Goal: Task Accomplishment & Management: Use online tool/utility

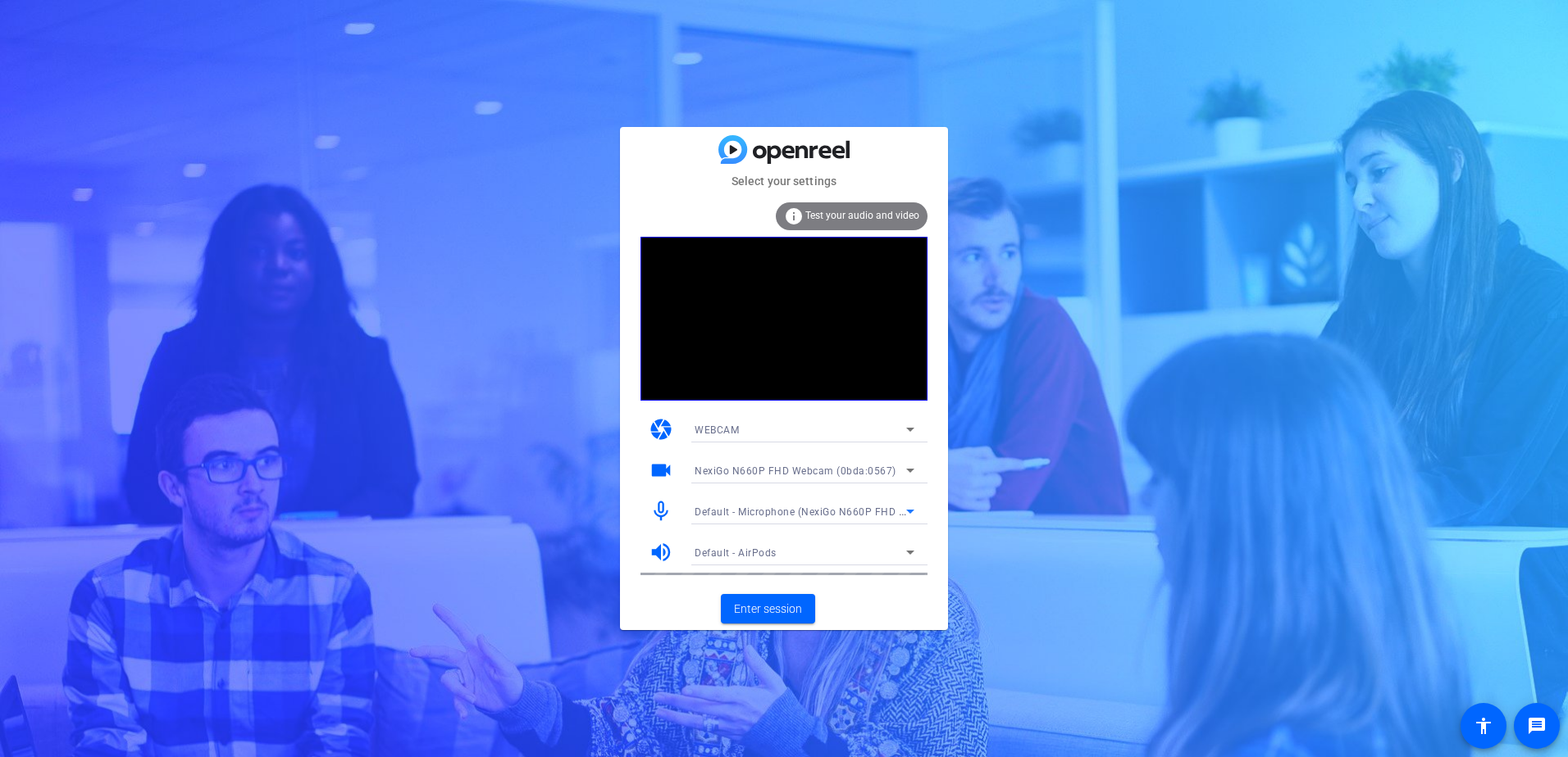
click at [895, 514] on span "Default - Microphone (NexiGo N660P FHD Webcam Audio) (0bda:0567)" at bounding box center [866, 511] width 343 height 13
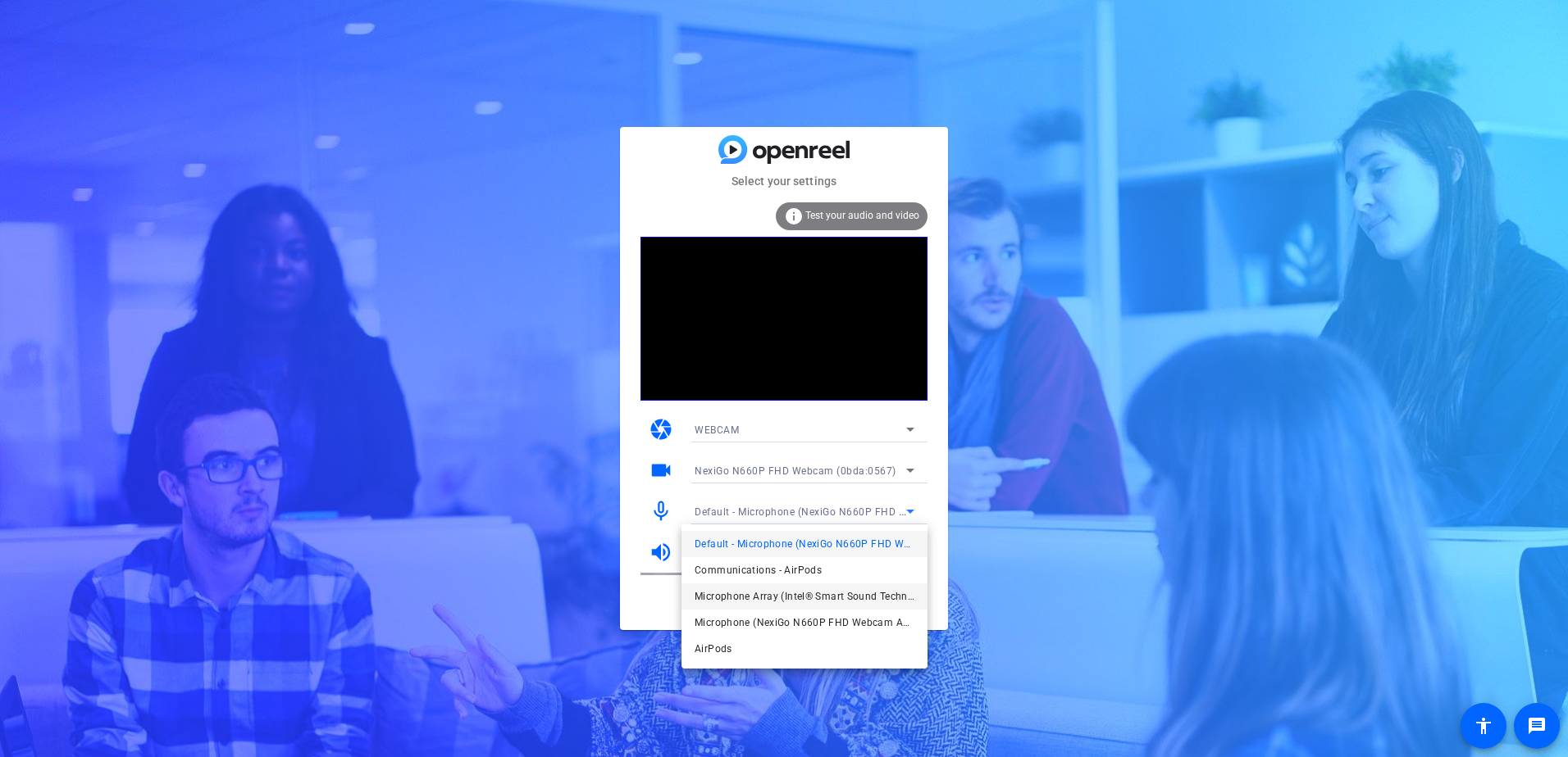
click at [749, 586] on mat-option "Microphone Array (Intel® Smart Sound Technology for Digital Microphones)" at bounding box center [805, 597] width 246 height 26
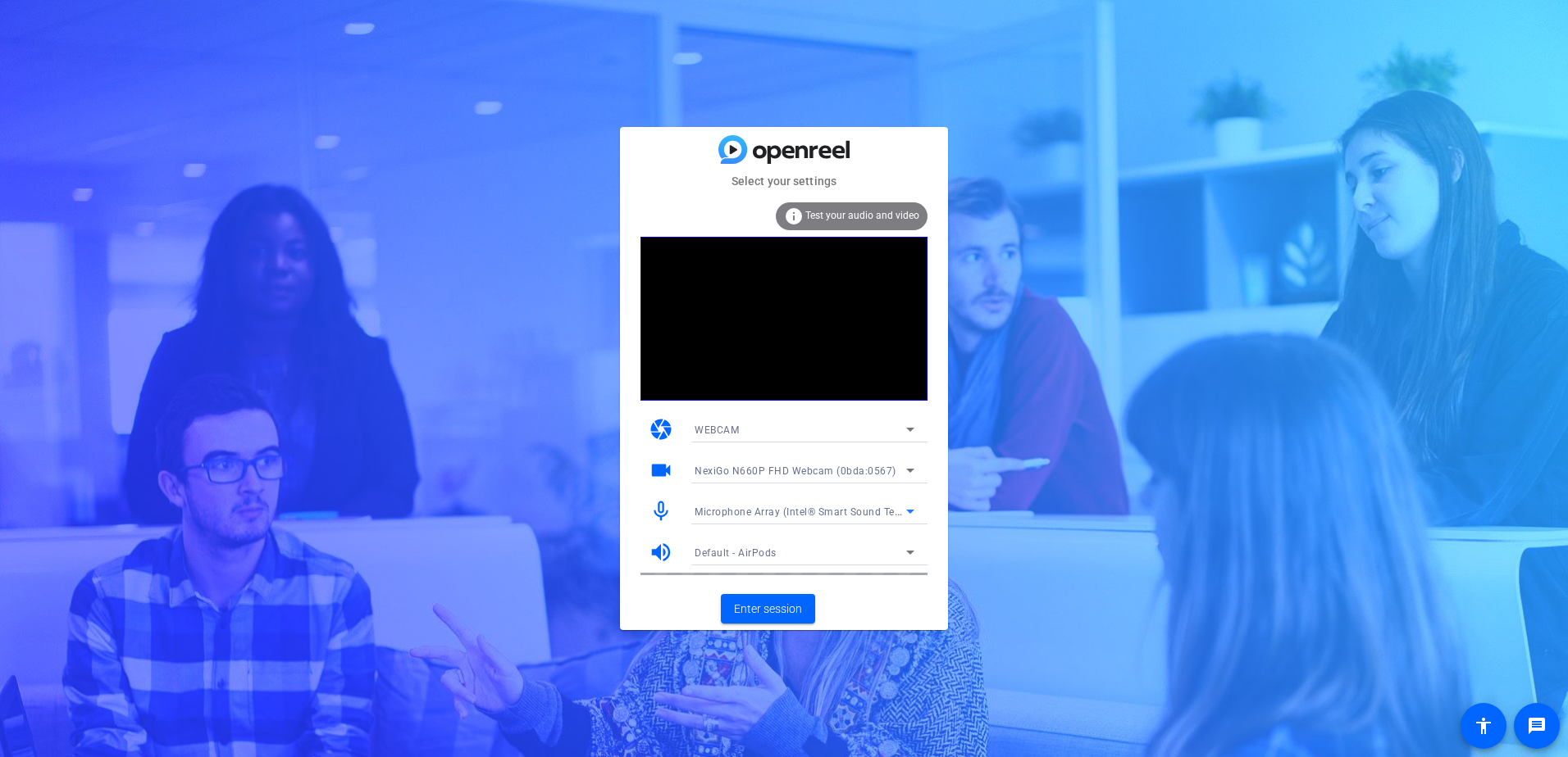
click at [815, 510] on span "Microphone Array (Intel® Smart Sound Technology for Digital Microphones)" at bounding box center [877, 511] width 363 height 13
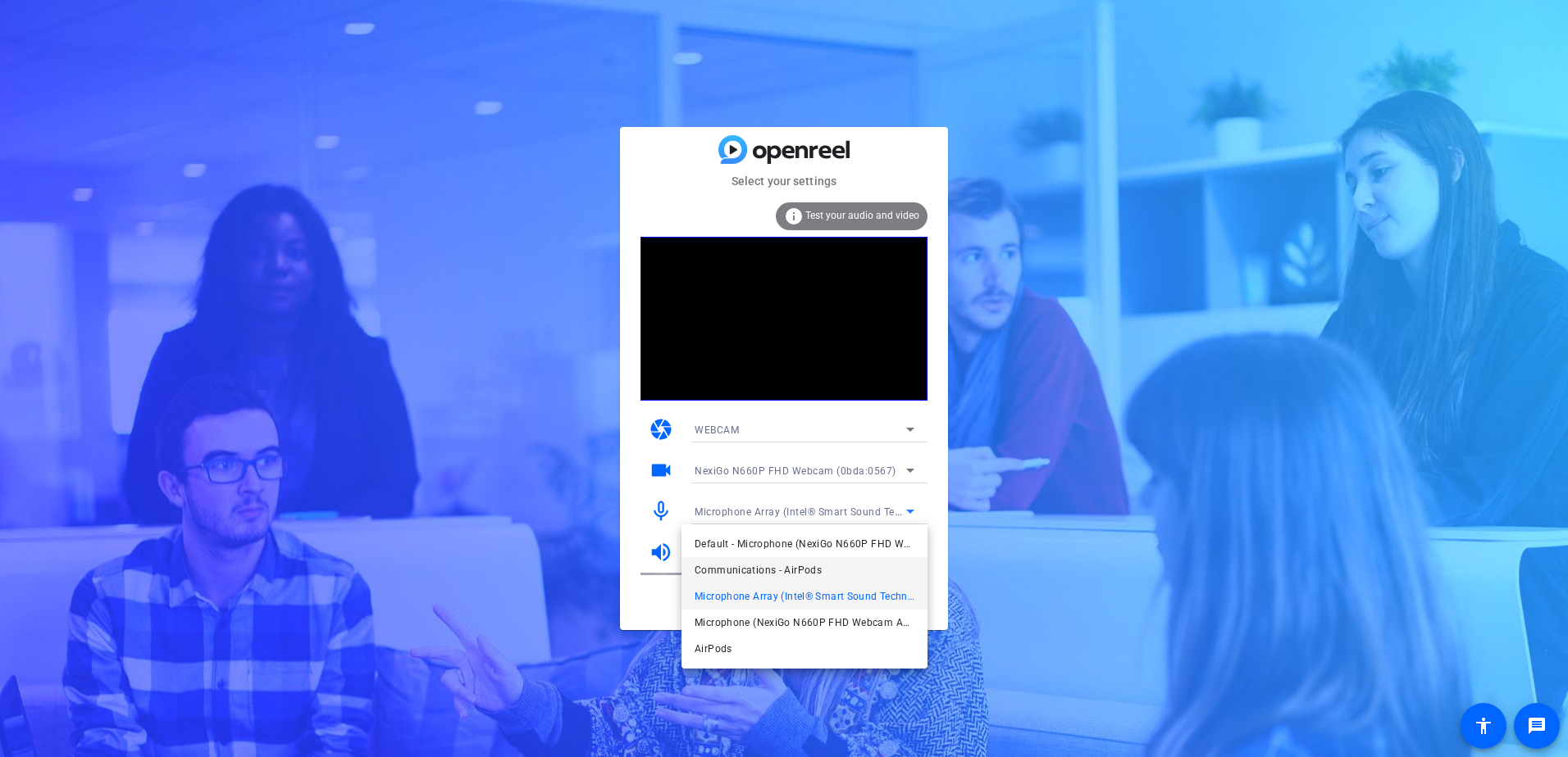
click at [775, 566] on span "Communications - AirPods" at bounding box center [758, 570] width 127 height 20
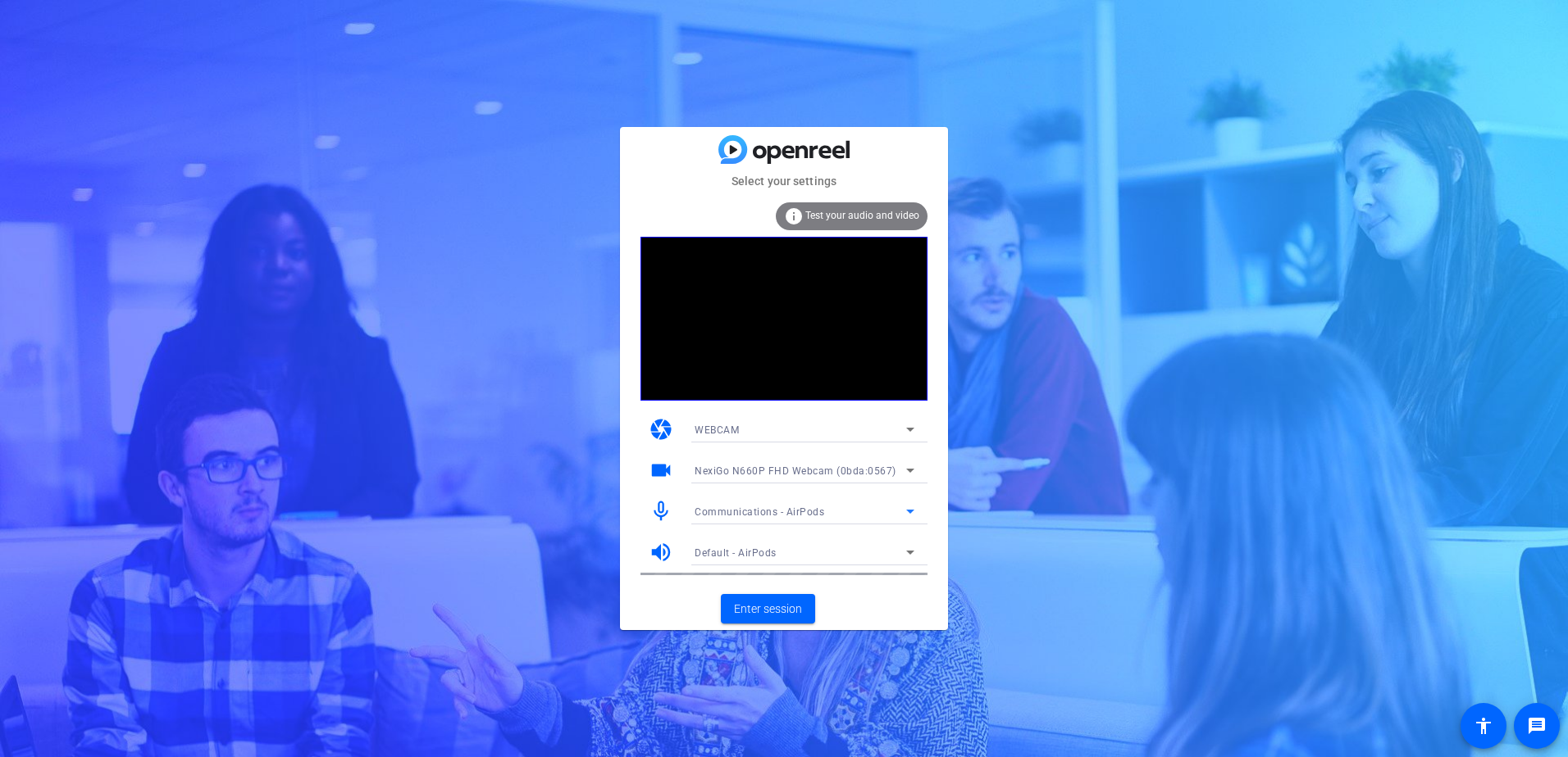
click at [868, 210] on span "Test your audio and video" at bounding box center [863, 215] width 114 height 11
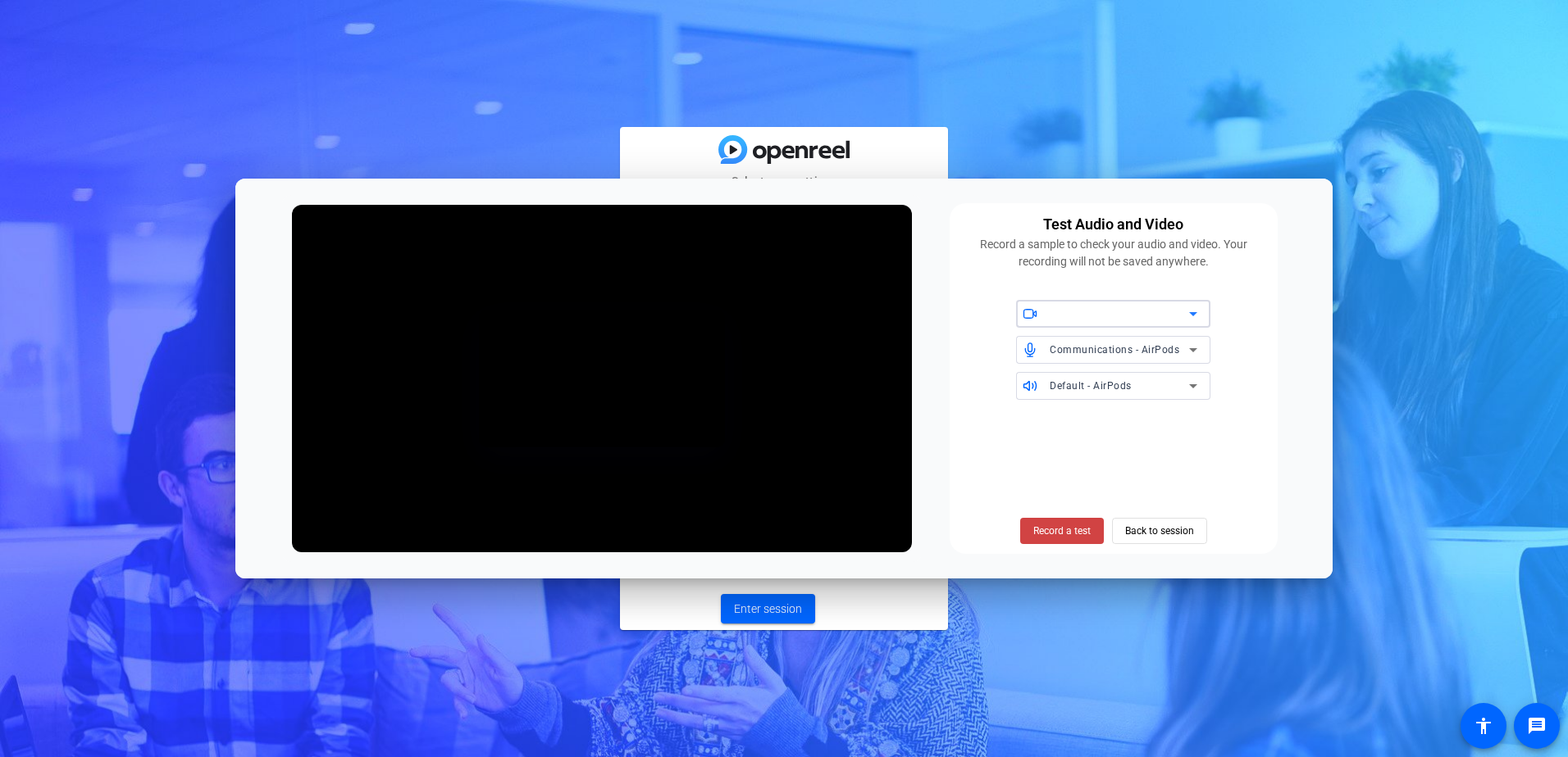
click at [1127, 318] on div at bounding box center [1120, 314] width 140 height 20
click at [1151, 531] on span "Back to session" at bounding box center [1160, 531] width 69 height 31
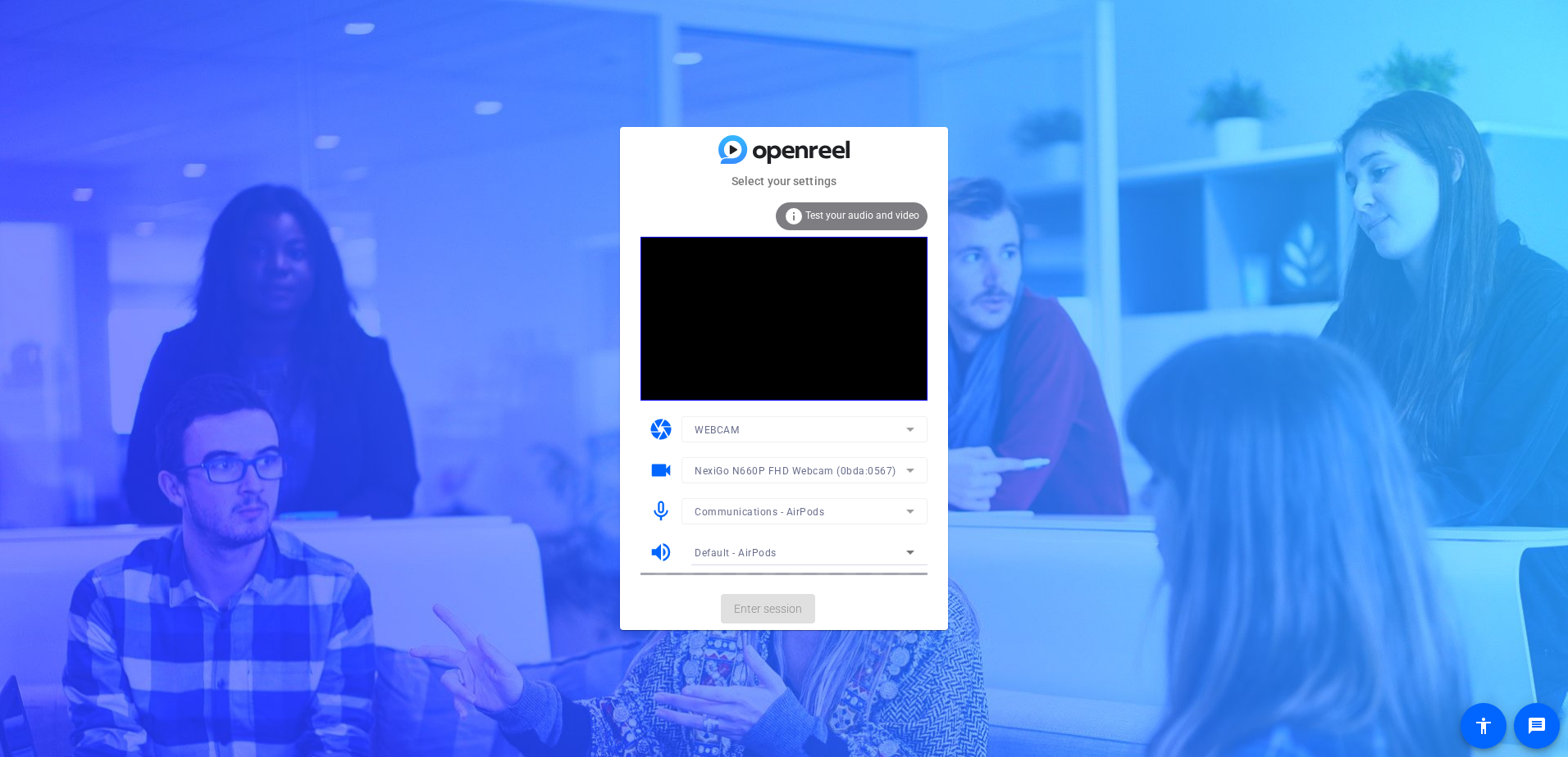
click at [888, 616] on mat-card-actions "Enter session" at bounding box center [784, 609] width 328 height 43
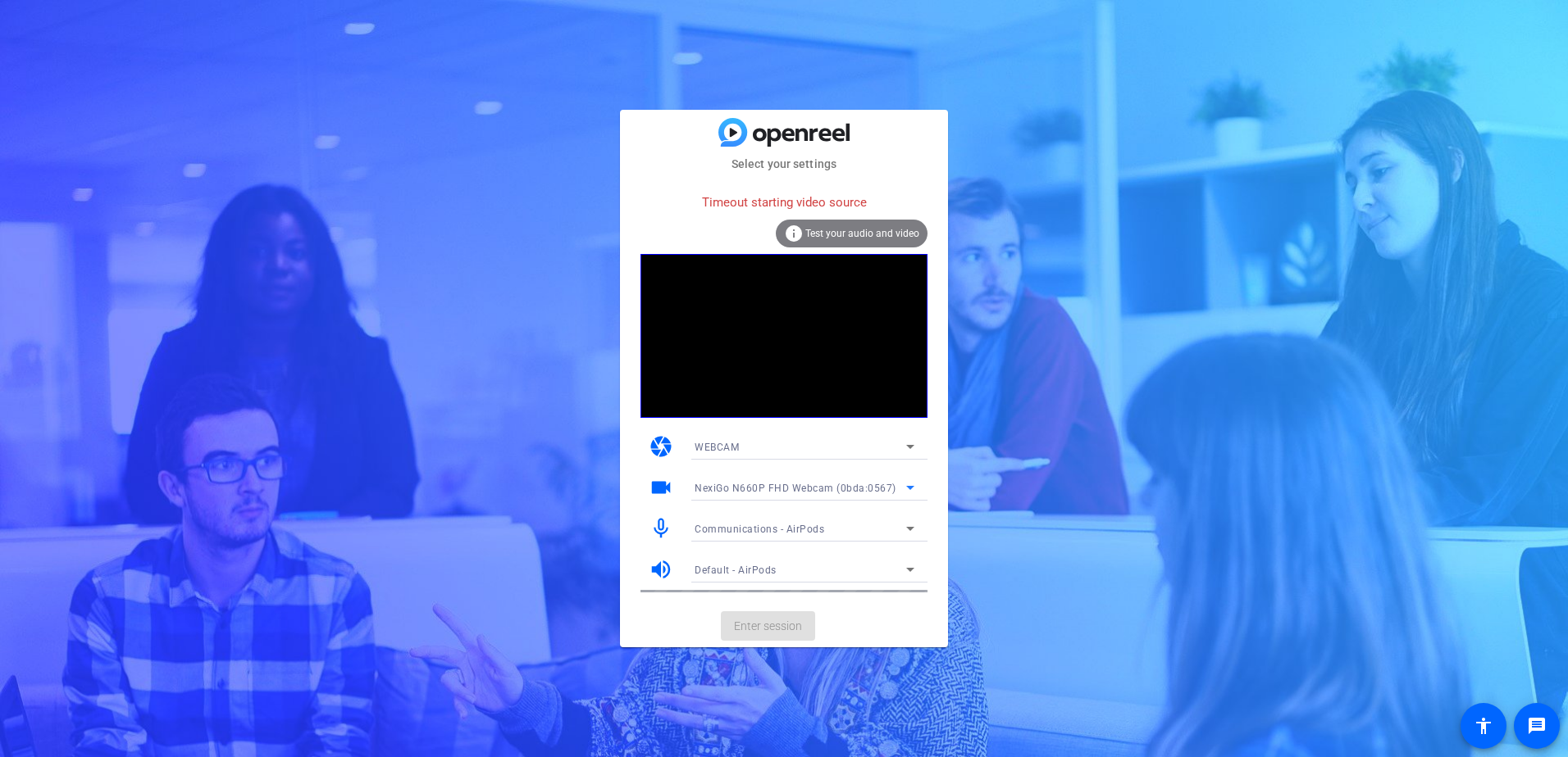
click at [772, 492] on span "NexiGo N660P FHD Webcam (0bda:0567)" at bounding box center [796, 489] width 202 height 11
click at [769, 523] on span "NexiGo N660P FHD Webcam (0bda:0567)" at bounding box center [794, 520] width 198 height 20
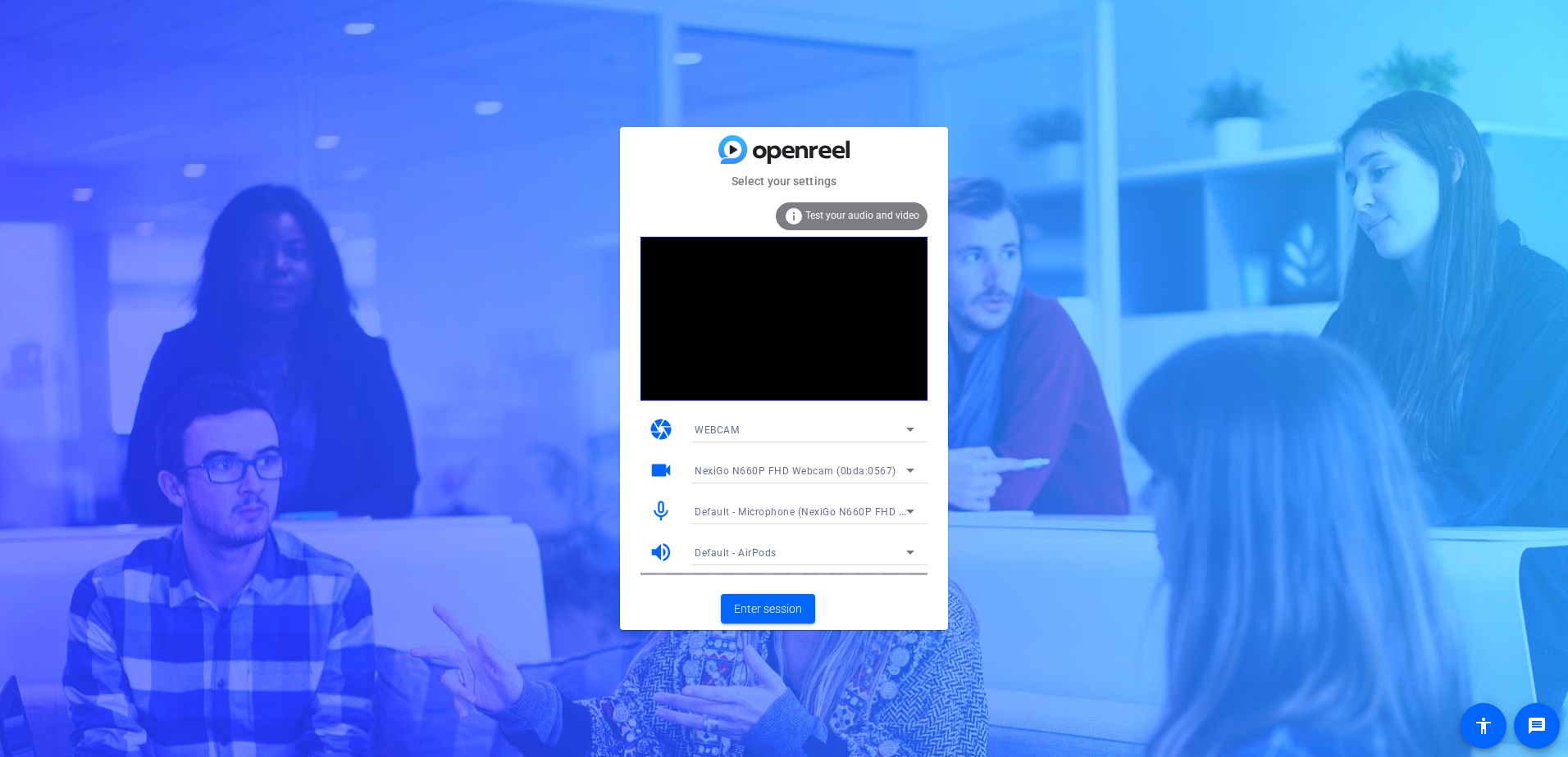
click at [863, 507] on span "Default - Microphone (NexiGo N660P FHD Webcam Audio) (0bda:0567)" at bounding box center [866, 511] width 343 height 13
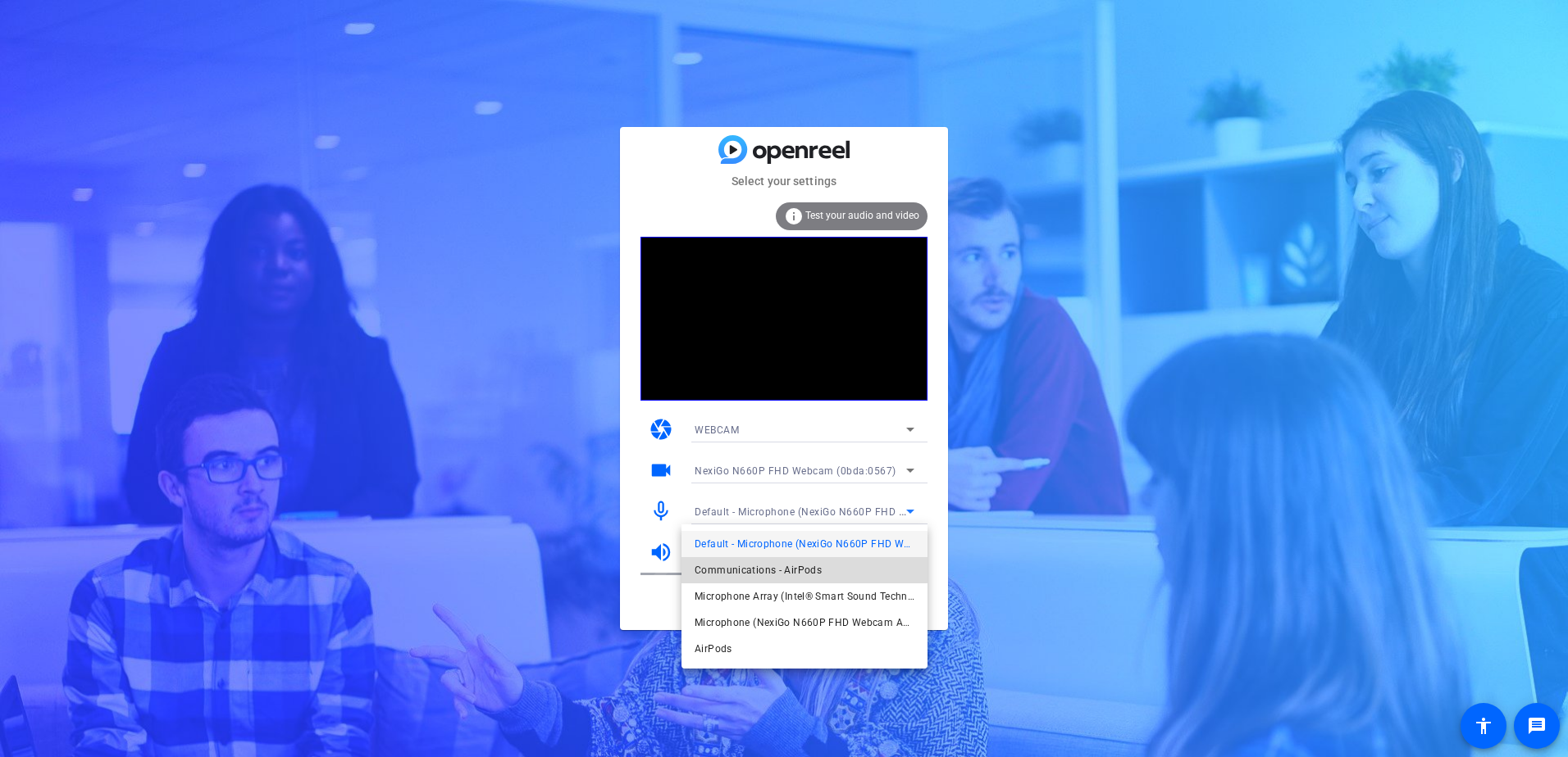
click at [796, 568] on span "Communications - AirPods" at bounding box center [758, 570] width 127 height 20
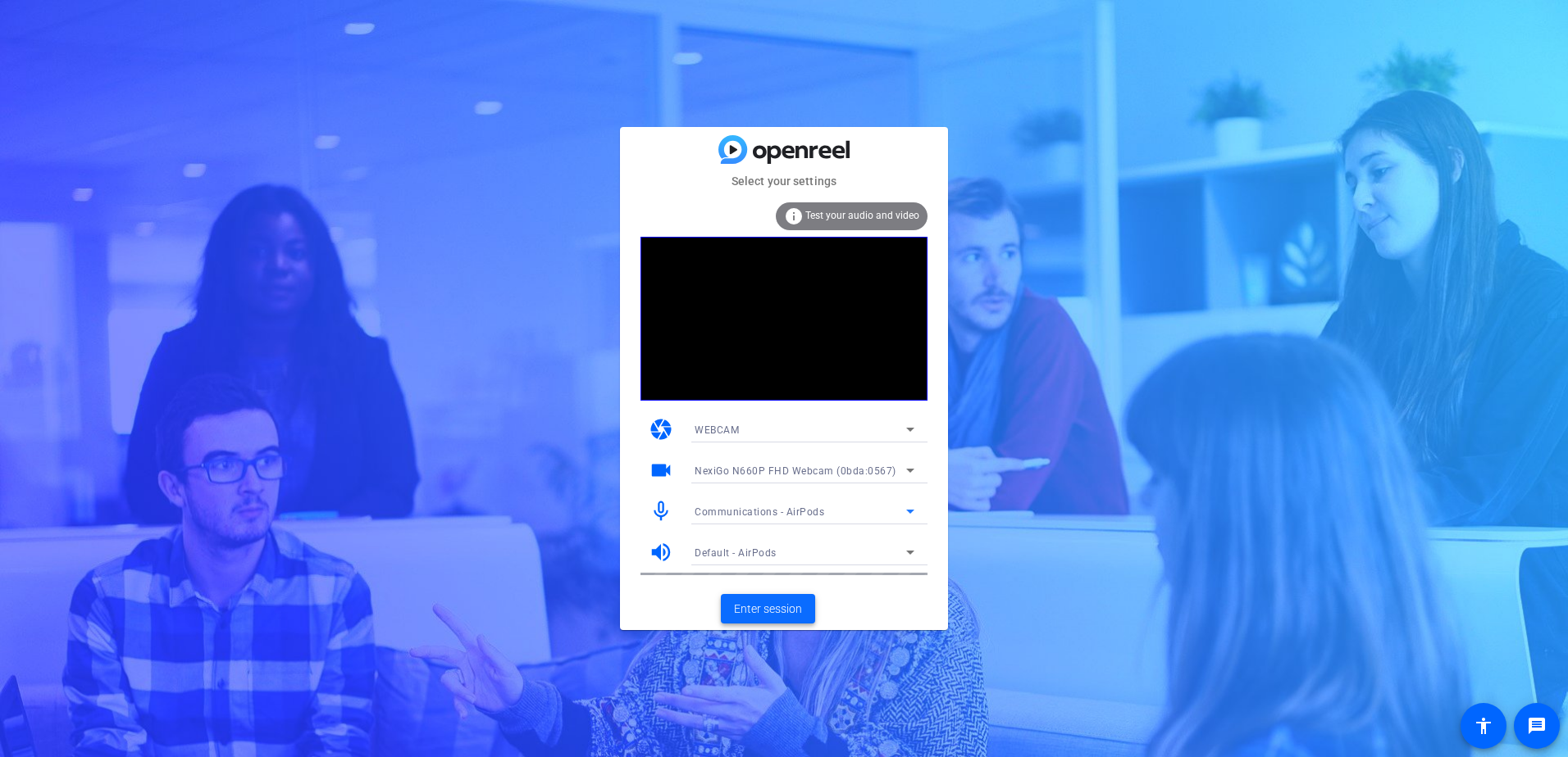
click at [785, 615] on span "Enter session" at bounding box center [768, 609] width 68 height 17
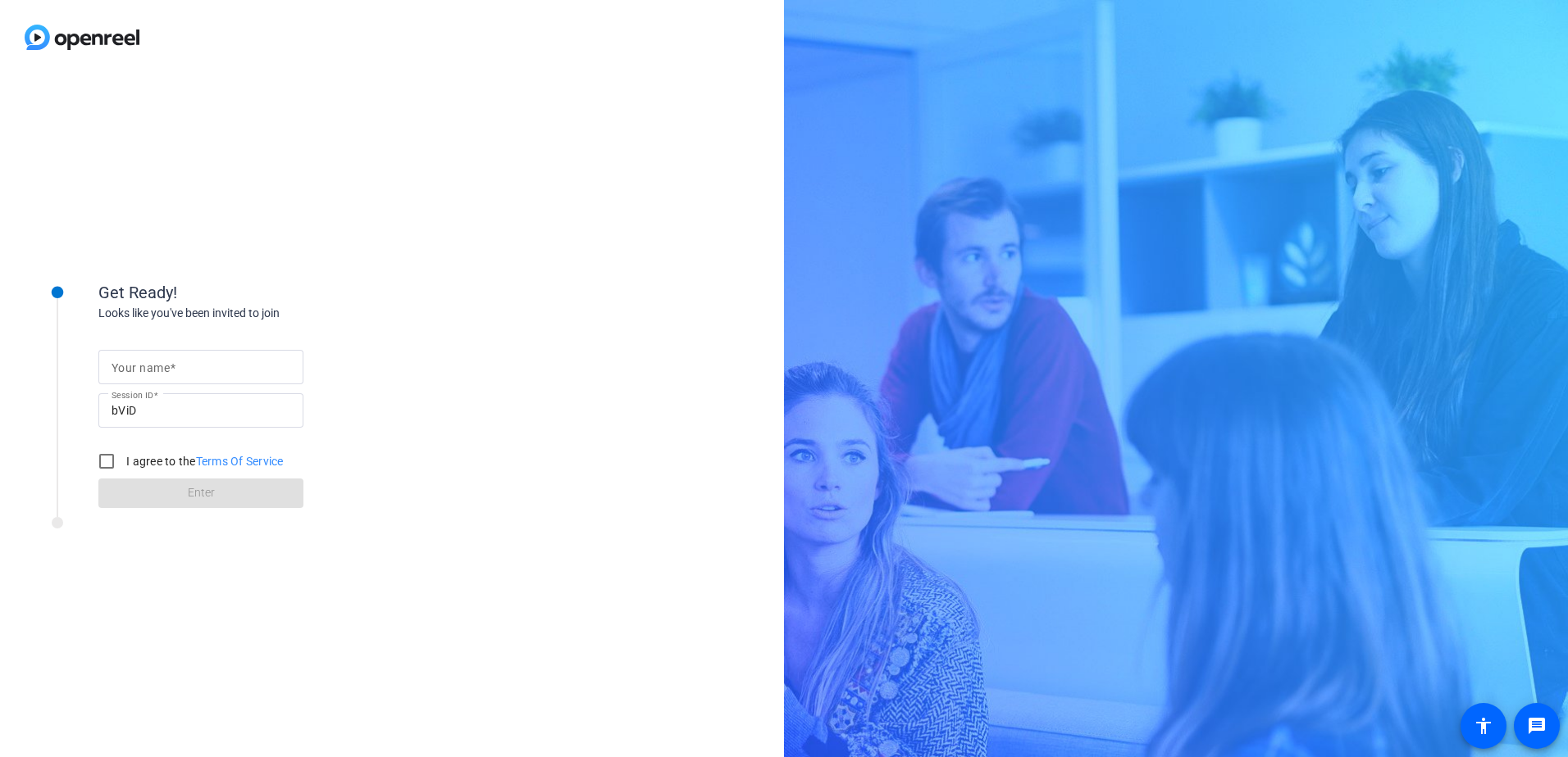
click at [190, 371] on input "Your name" at bounding box center [201, 367] width 179 height 20
type input "[PERSON_NAME]"
click at [110, 461] on input "I agree to the Terms Of Service" at bounding box center [106, 461] width 33 height 33
checkbox input "true"
click at [201, 497] on span "Enter" at bounding box center [201, 493] width 27 height 17
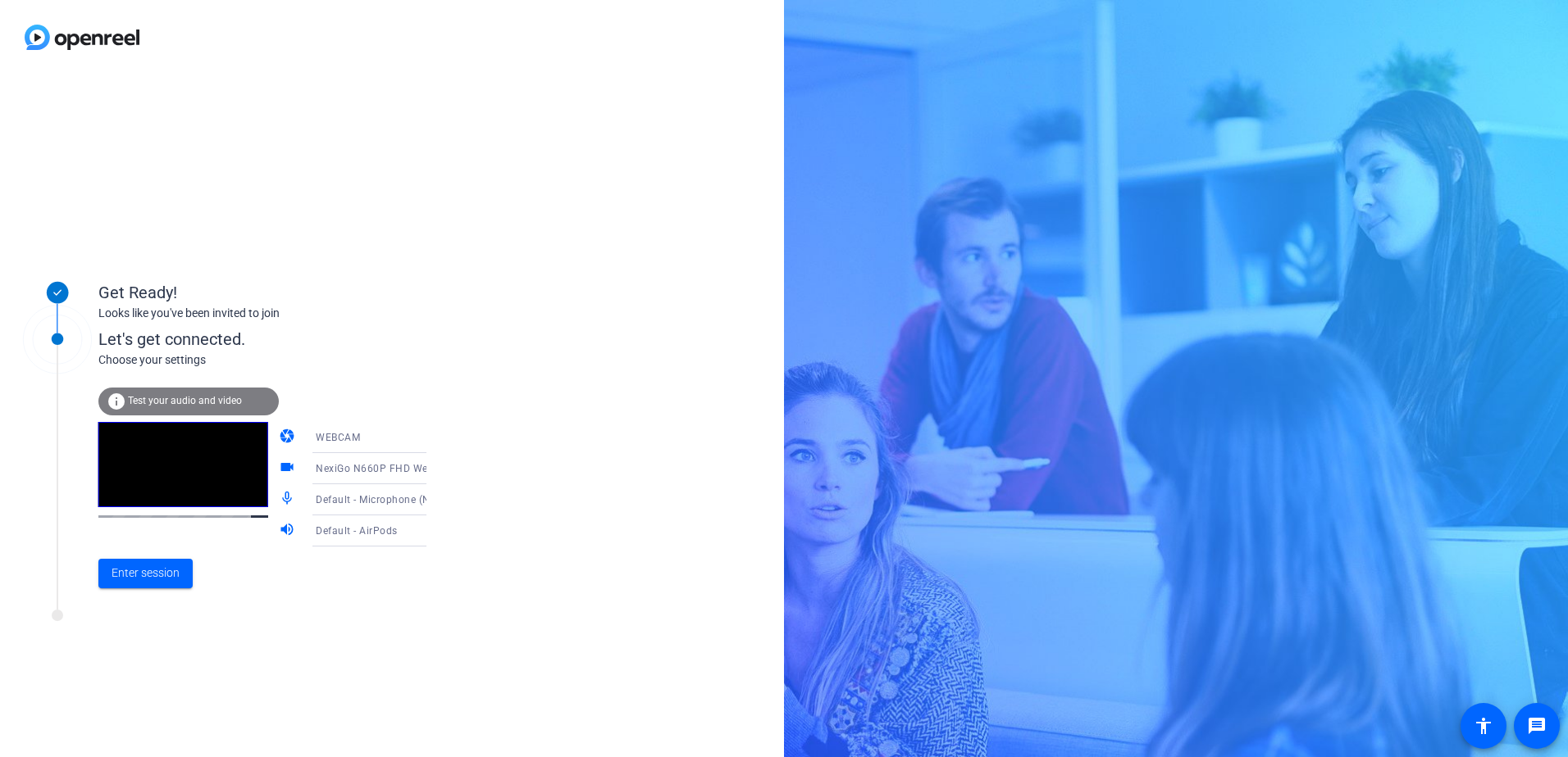
click at [177, 63] on div at bounding box center [392, 37] width 784 height 74
click at [433, 466] on icon at bounding box center [443, 468] width 20 height 20
click at [540, 414] on div at bounding box center [784, 378] width 1568 height 757
click at [385, 506] on span "Default - Microphone (NexiGo N660P FHD Webcam Audio) (0bda:0567)" at bounding box center [487, 499] width 343 height 13
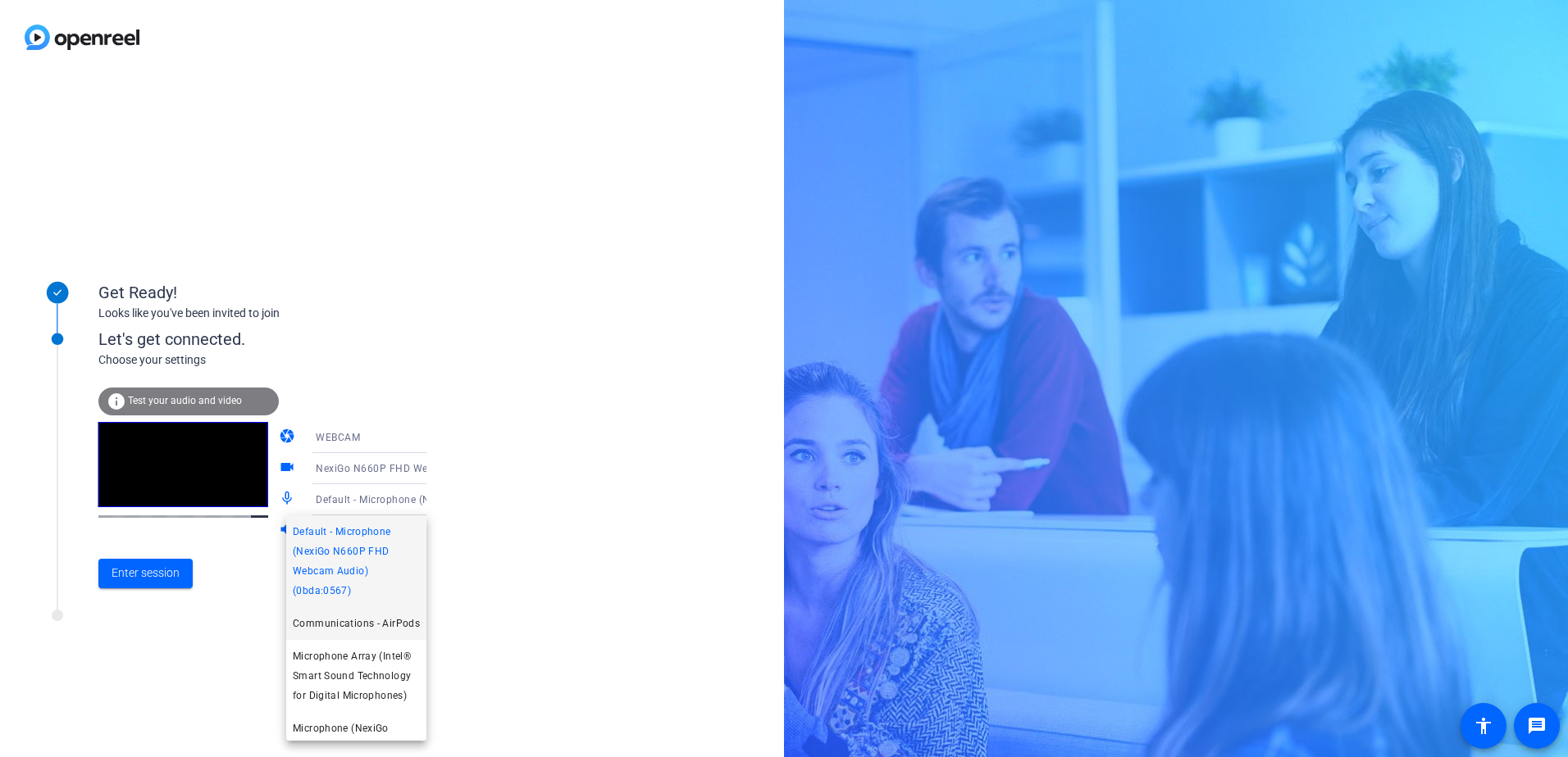
click at [315, 634] on span "Communications - AirPods" at bounding box center [356, 623] width 127 height 20
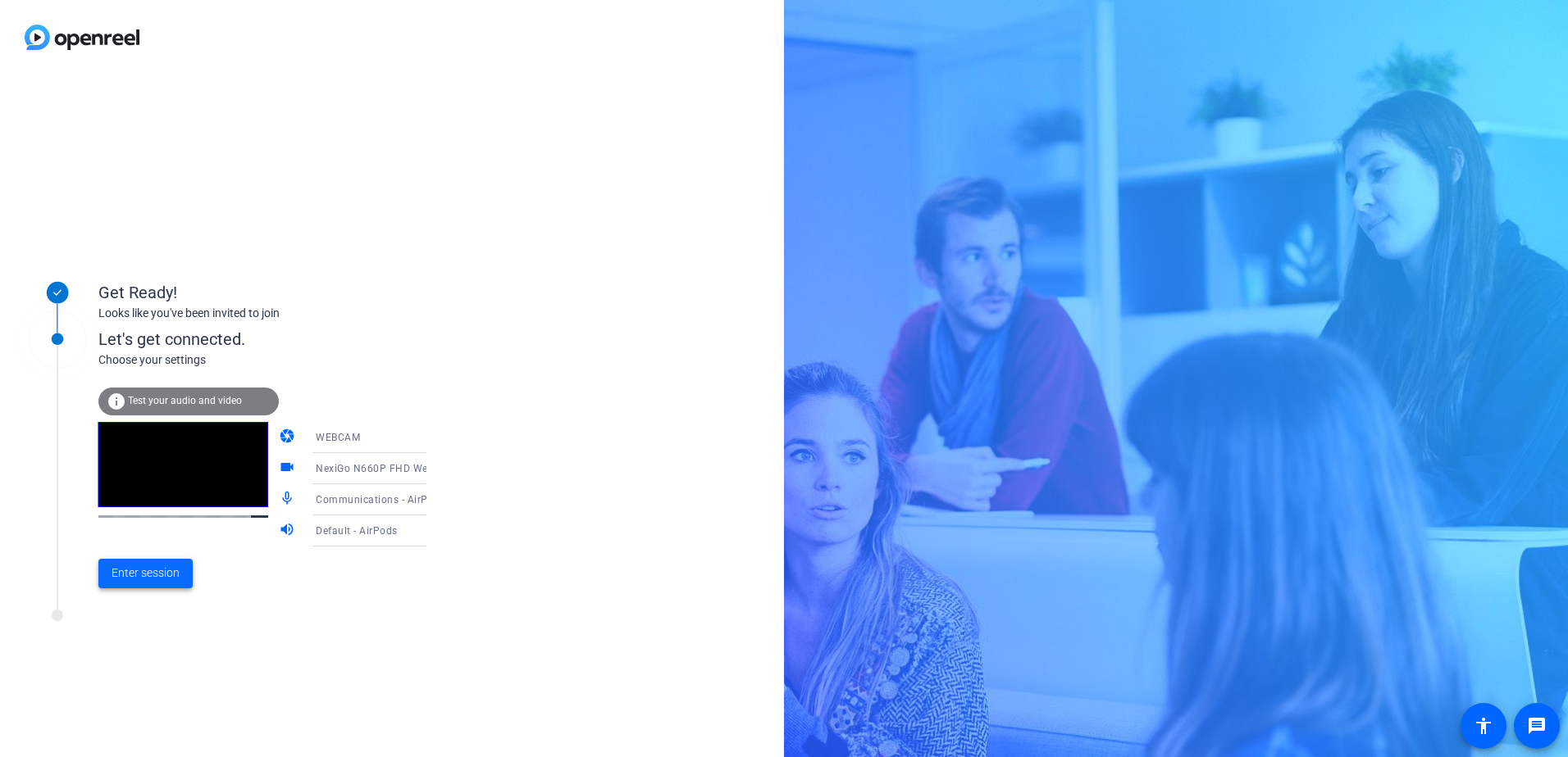
click at [147, 577] on span "Enter session" at bounding box center [145, 574] width 68 height 17
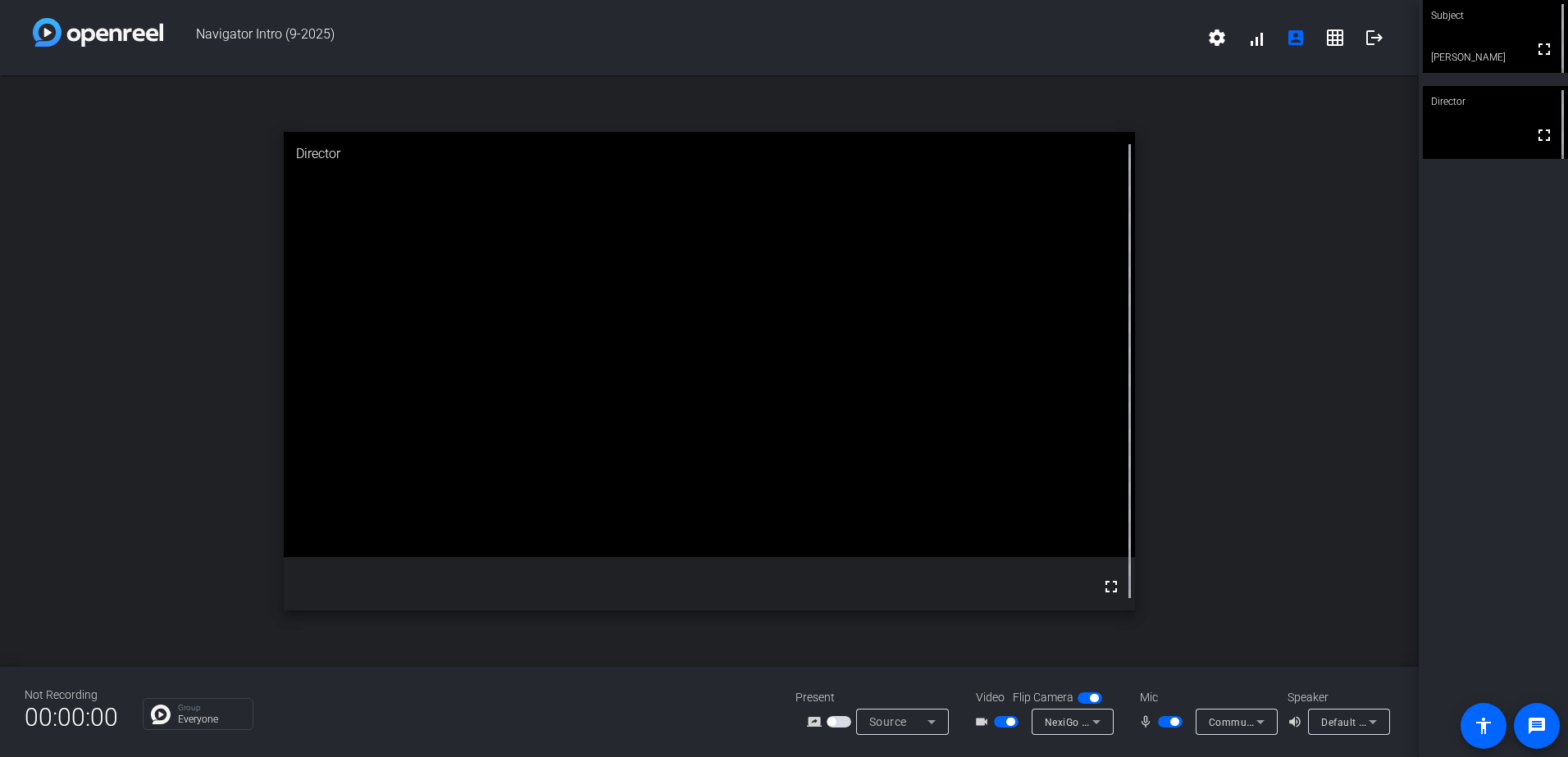
click at [1263, 720] on icon at bounding box center [1261, 722] width 20 height 20
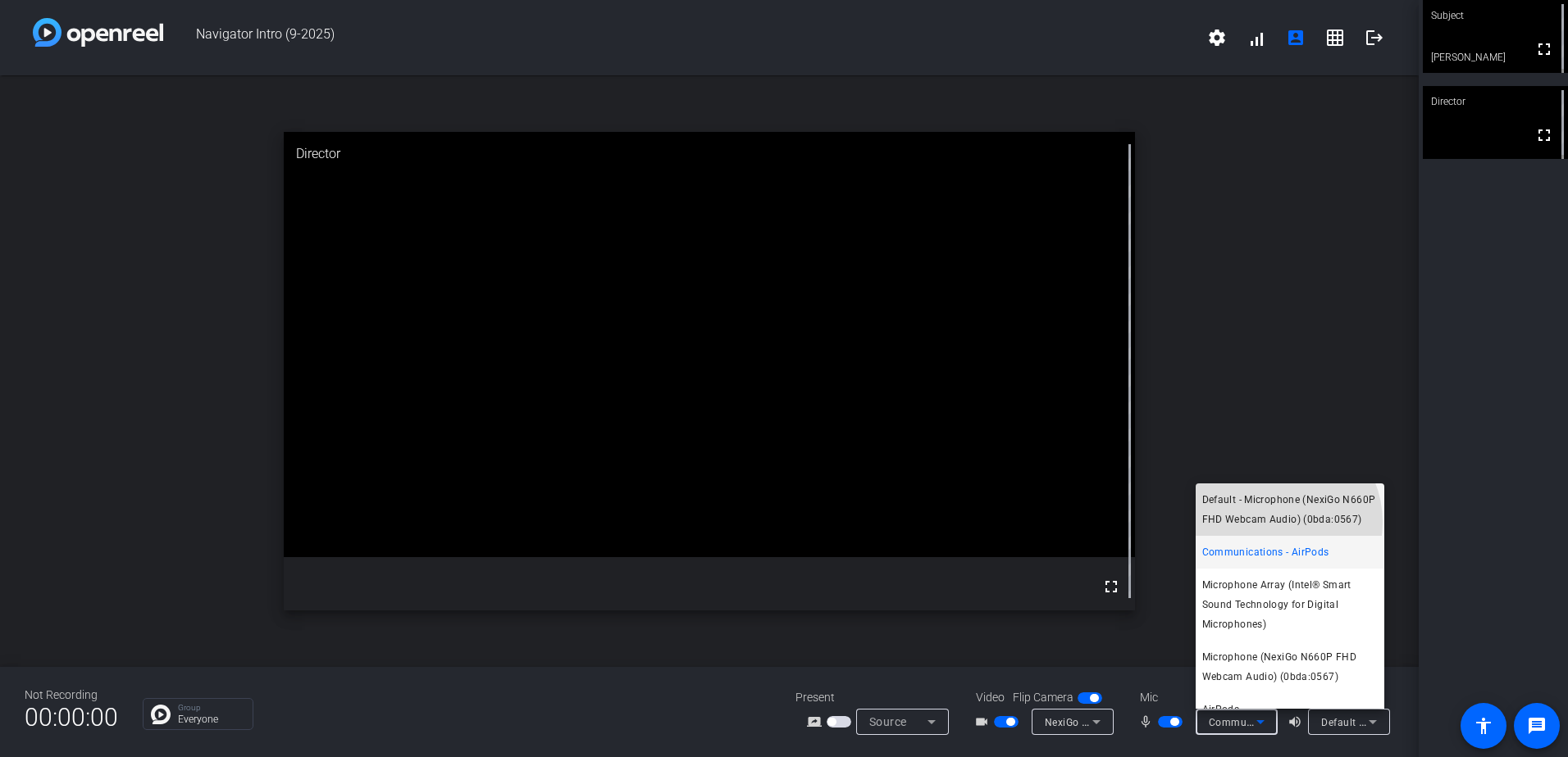
click at [1275, 522] on span "Default - Microphone (NexiGo N660P FHD Webcam Audio) (0bda:0567)" at bounding box center [1290, 509] width 175 height 39
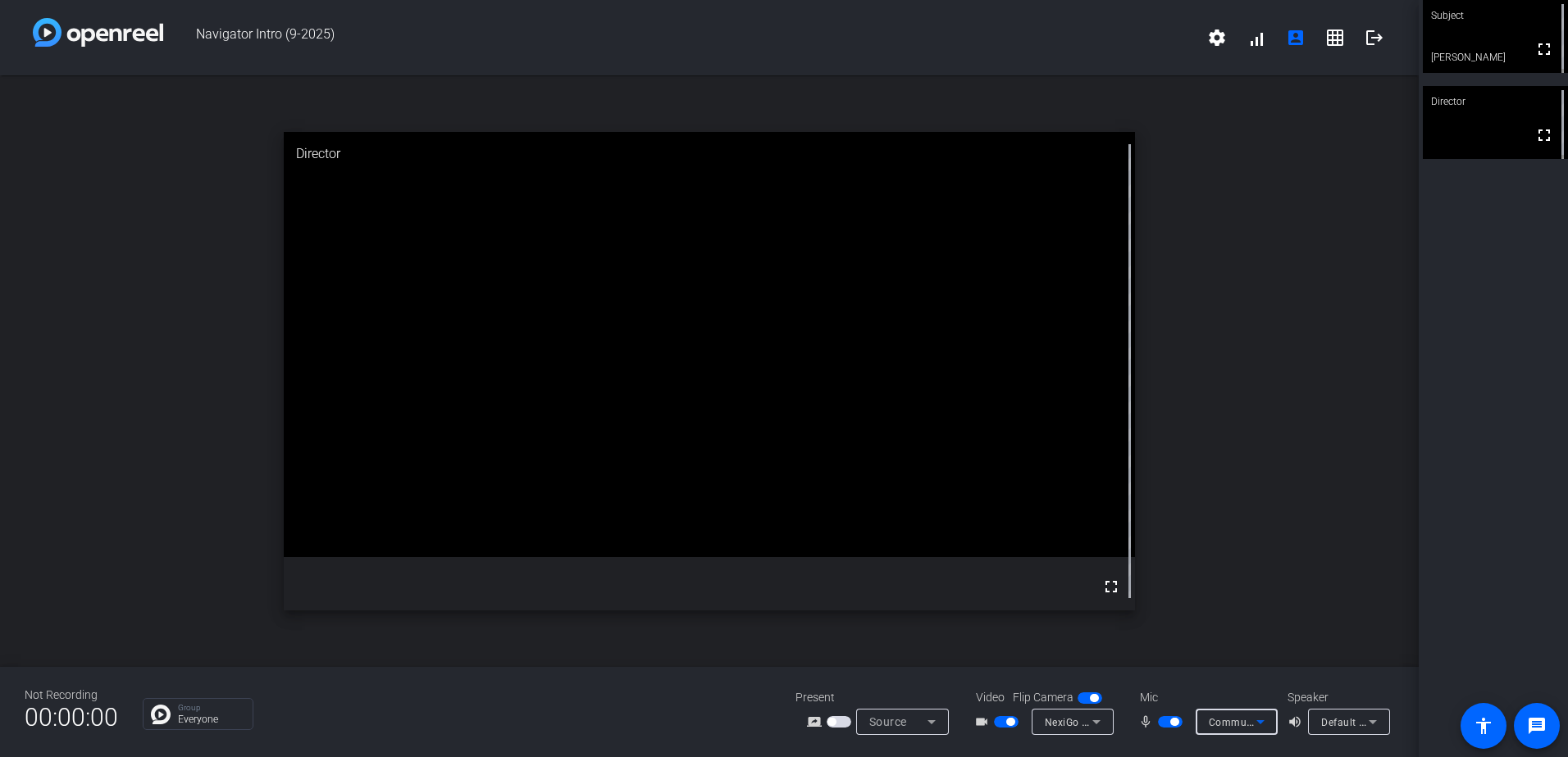
click at [1256, 720] on icon at bounding box center [1261, 722] width 20 height 20
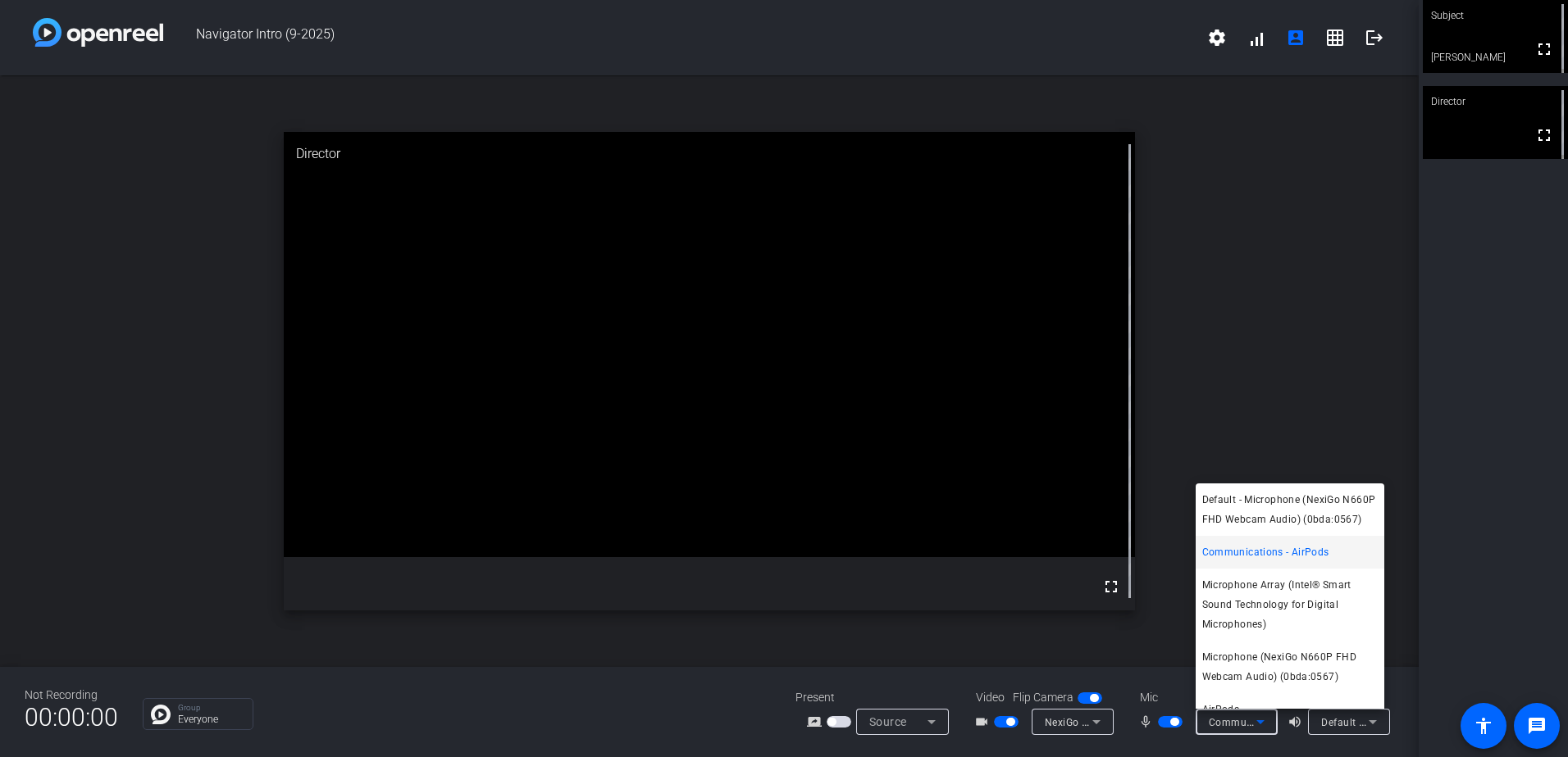
click at [1472, 559] on div at bounding box center [784, 378] width 1568 height 757
